Goal: Task Accomplishment & Management: Manage account settings

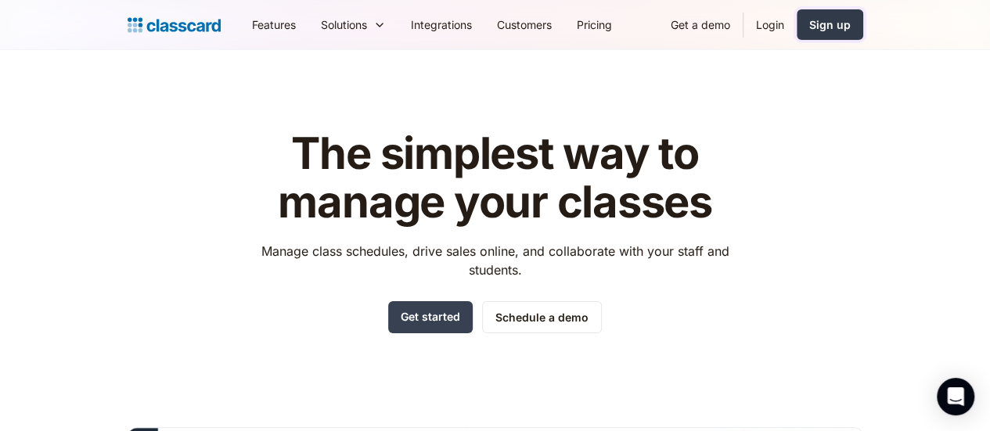
click at [863, 22] on link "Sign up" at bounding box center [830, 24] width 67 height 31
click at [797, 31] on link "Login" at bounding box center [769, 24] width 53 height 35
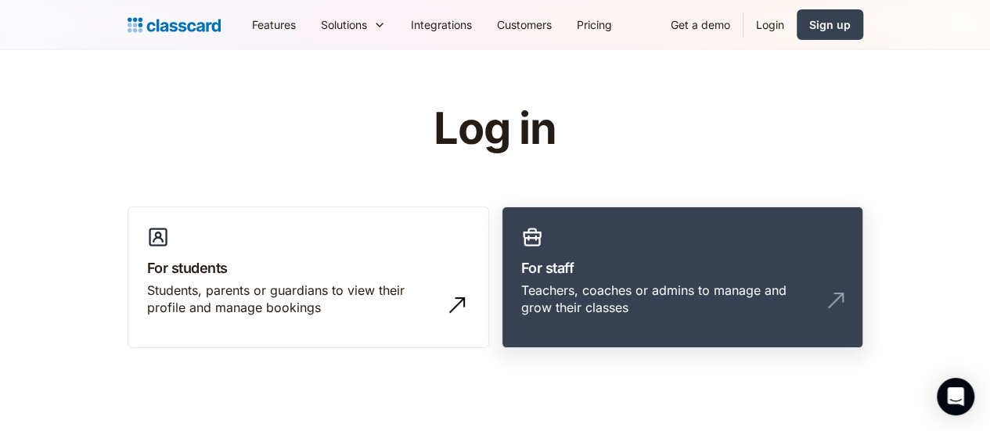
click at [632, 256] on link "For staff Teachers, coaches or admins to manage and grow their classes" at bounding box center [683, 278] width 362 height 142
